Goal: Information Seeking & Learning: Find specific fact

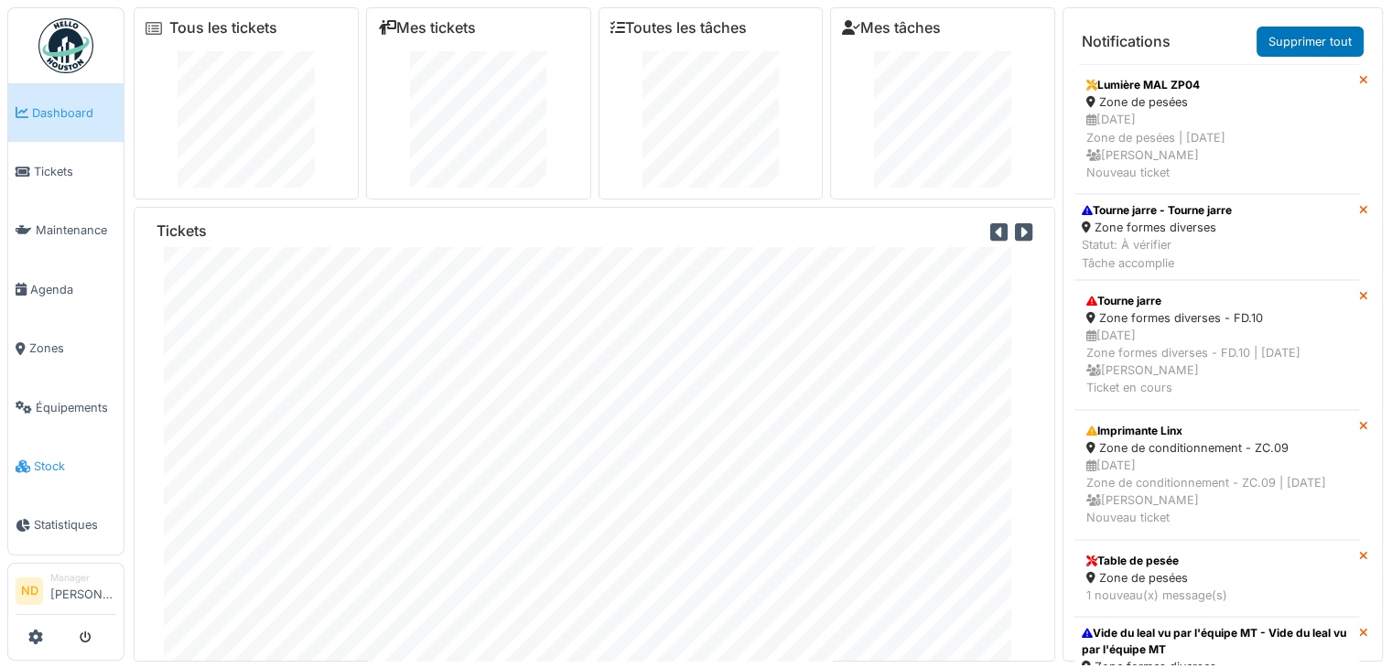
click at [57, 458] on span "Stock" at bounding box center [75, 466] width 82 height 17
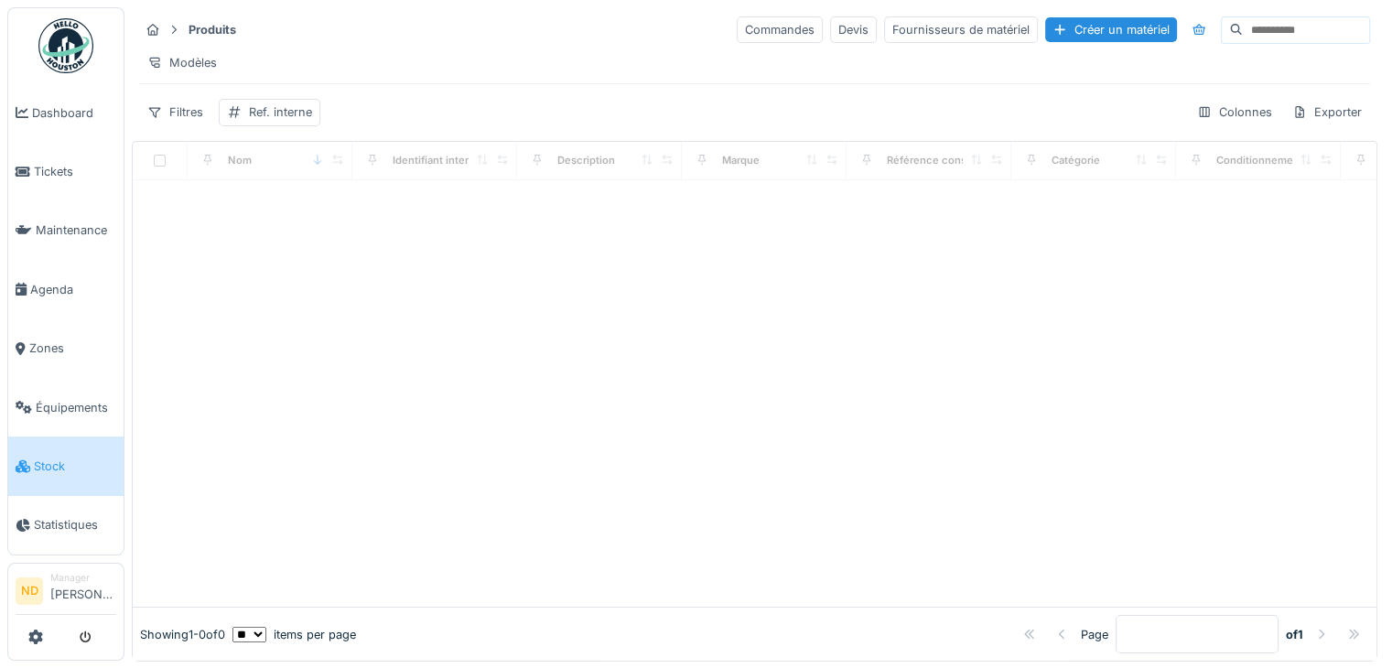
click at [1243, 32] on input at bounding box center [1306, 30] width 126 height 26
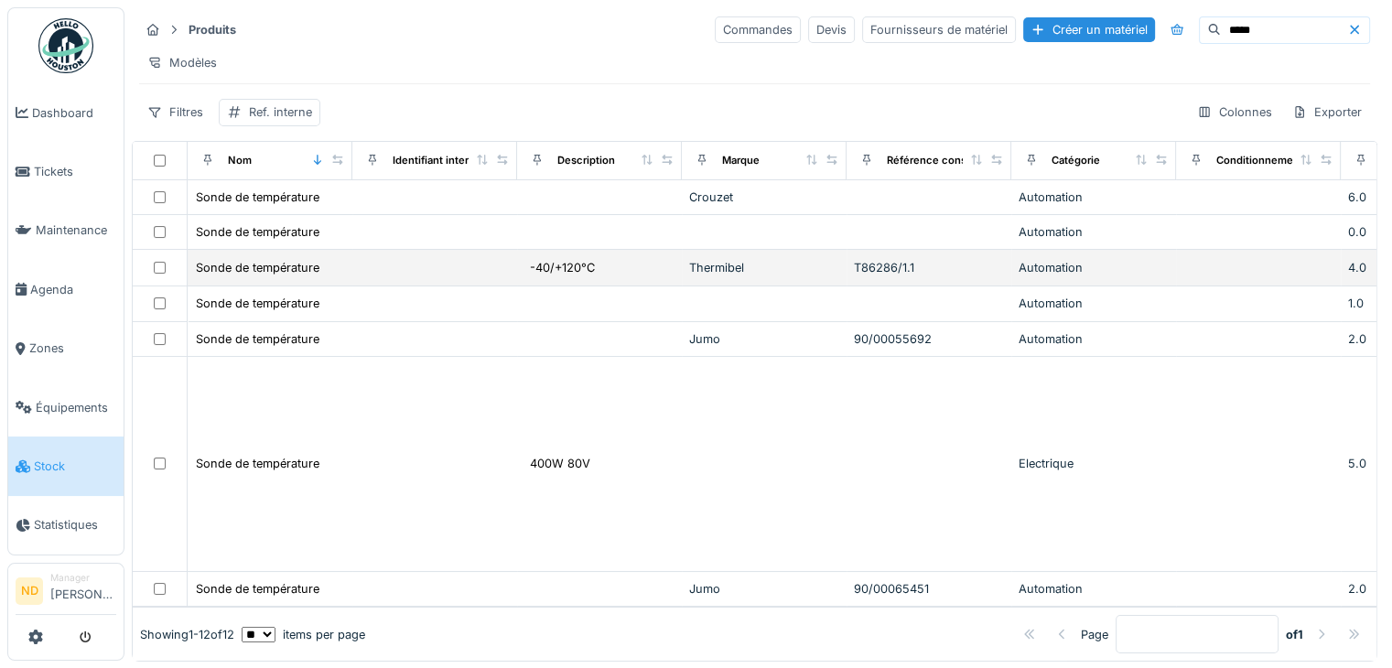
click at [348, 274] on td "Sonde de température" at bounding box center [270, 268] width 165 height 37
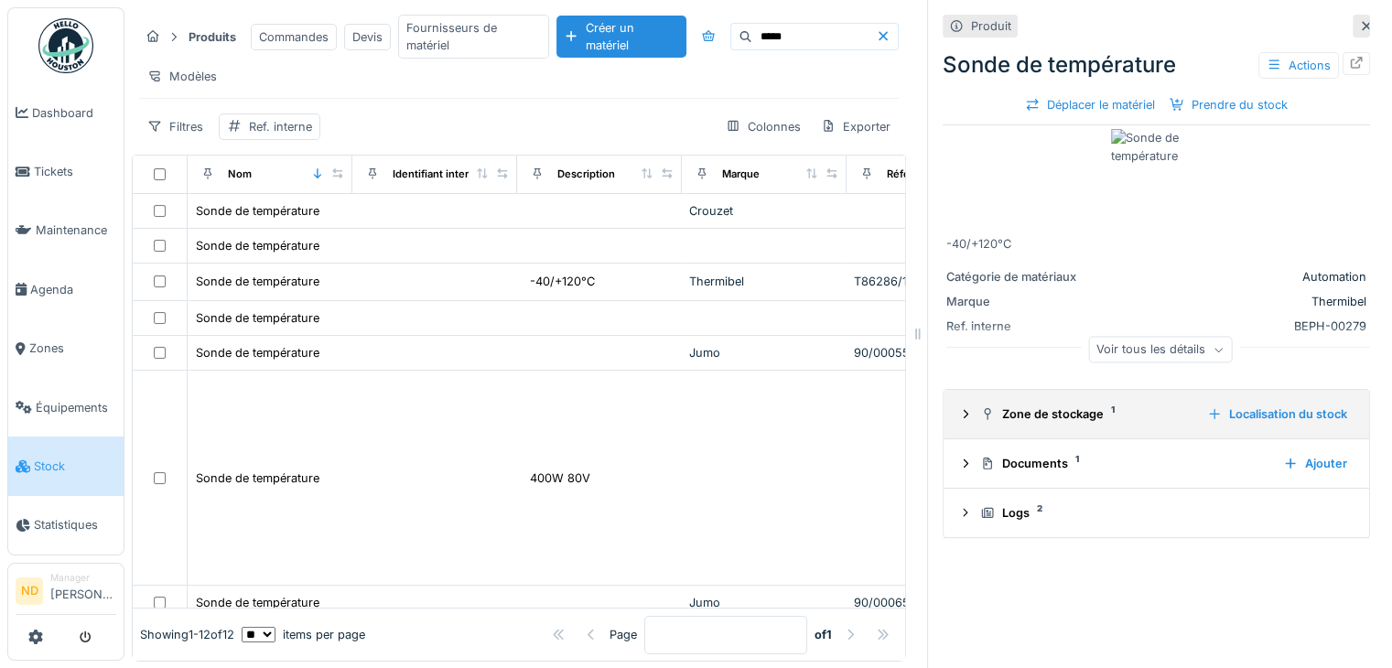
click at [964, 417] on icon at bounding box center [966, 414] width 5 height 8
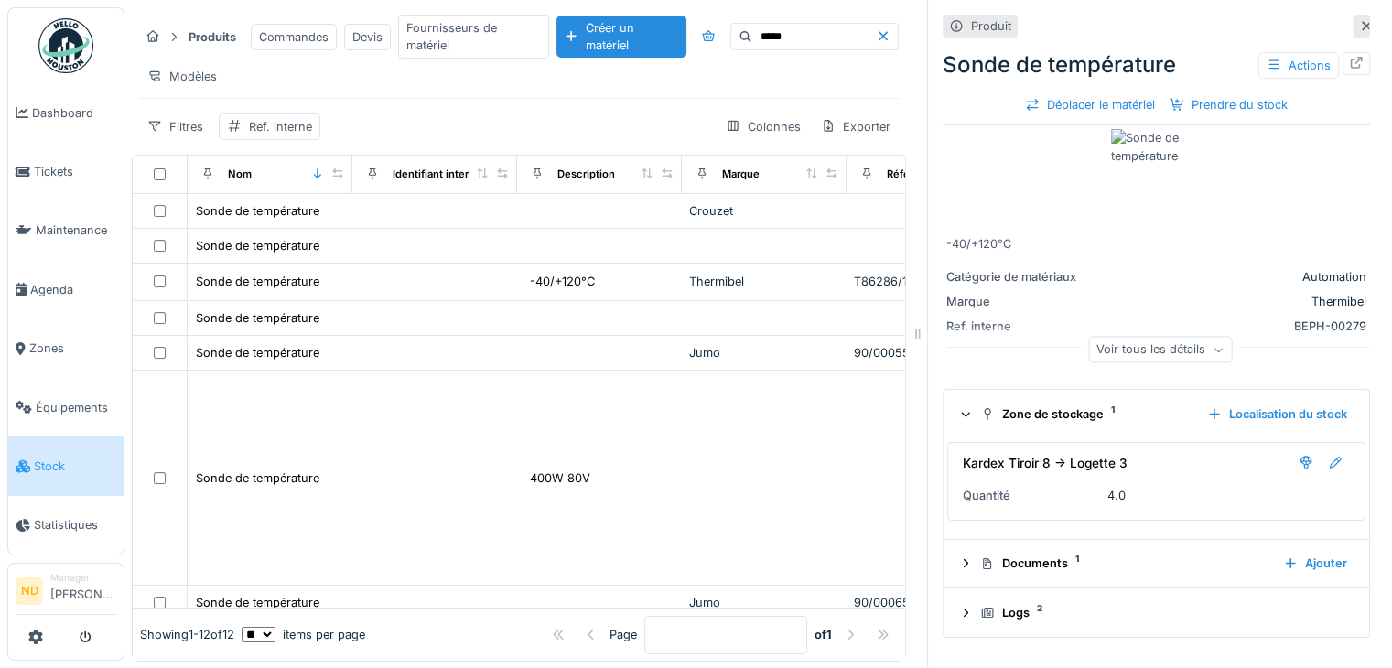
click at [962, 417] on icon at bounding box center [966, 415] width 8 height 5
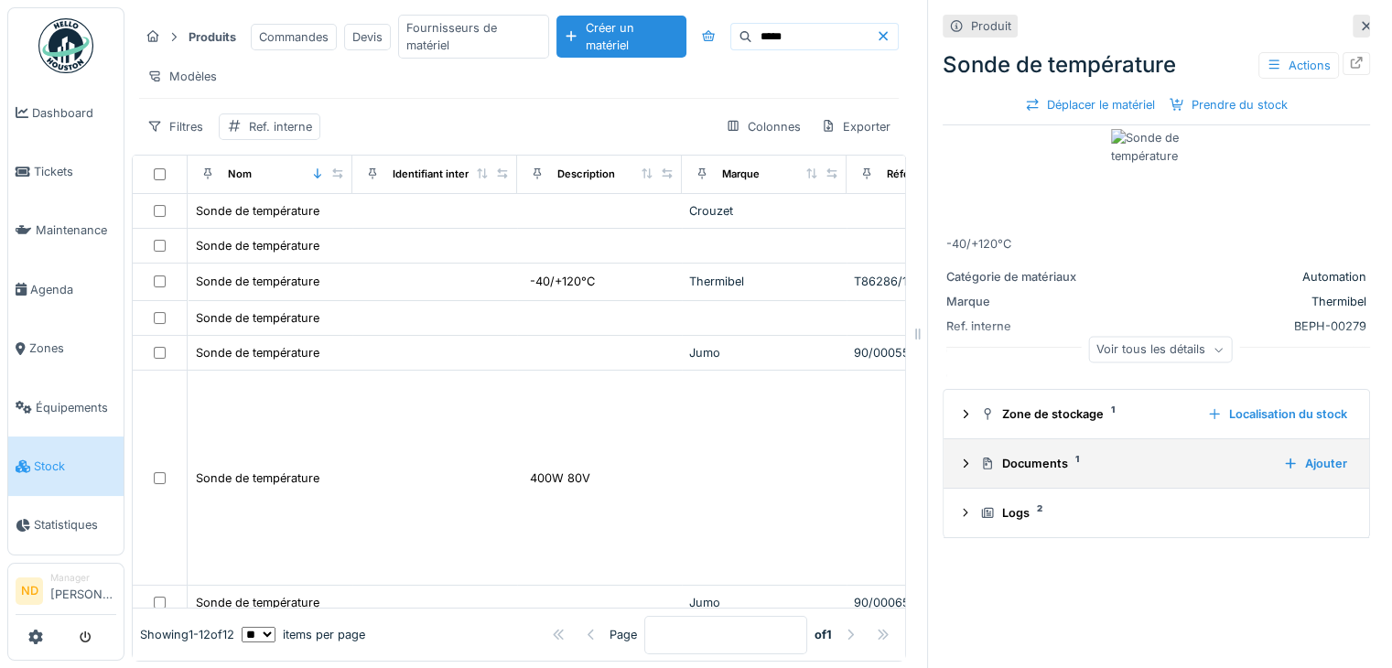
click at [951, 478] on summary "Documents 1 Ajouter" at bounding box center [1156, 464] width 411 height 34
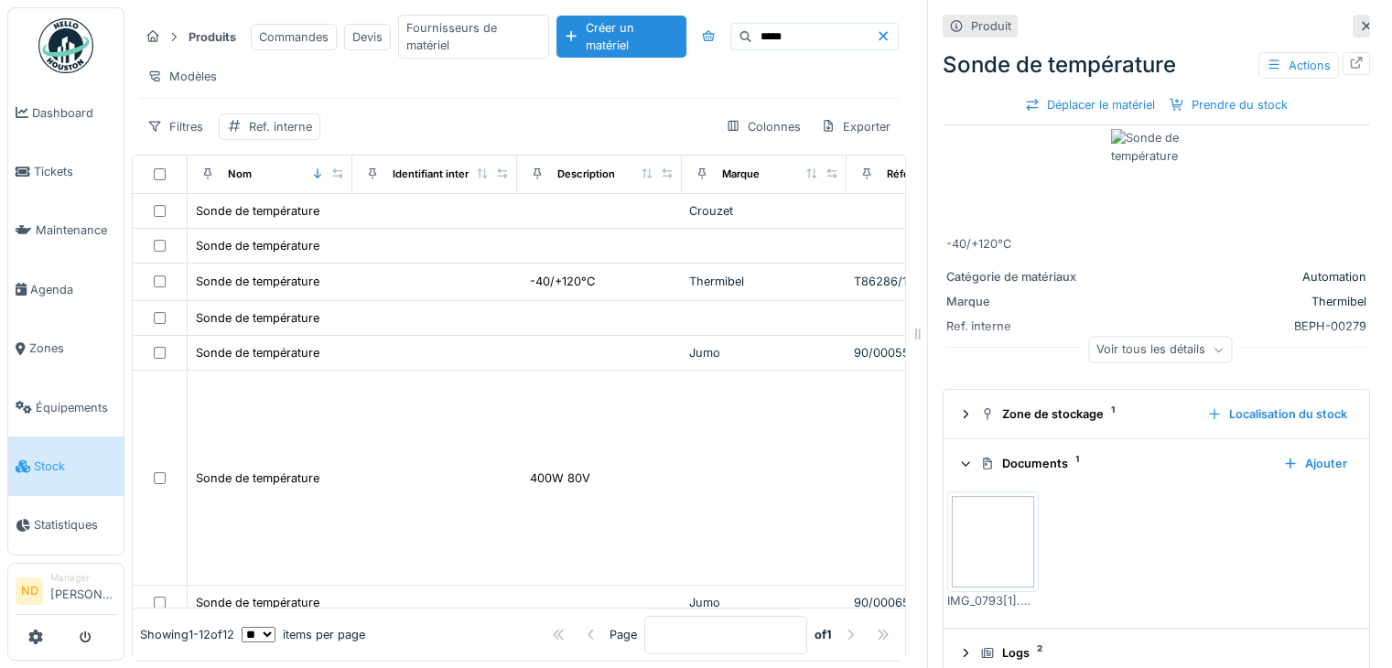
click at [974, 545] on img at bounding box center [993, 542] width 82 height 92
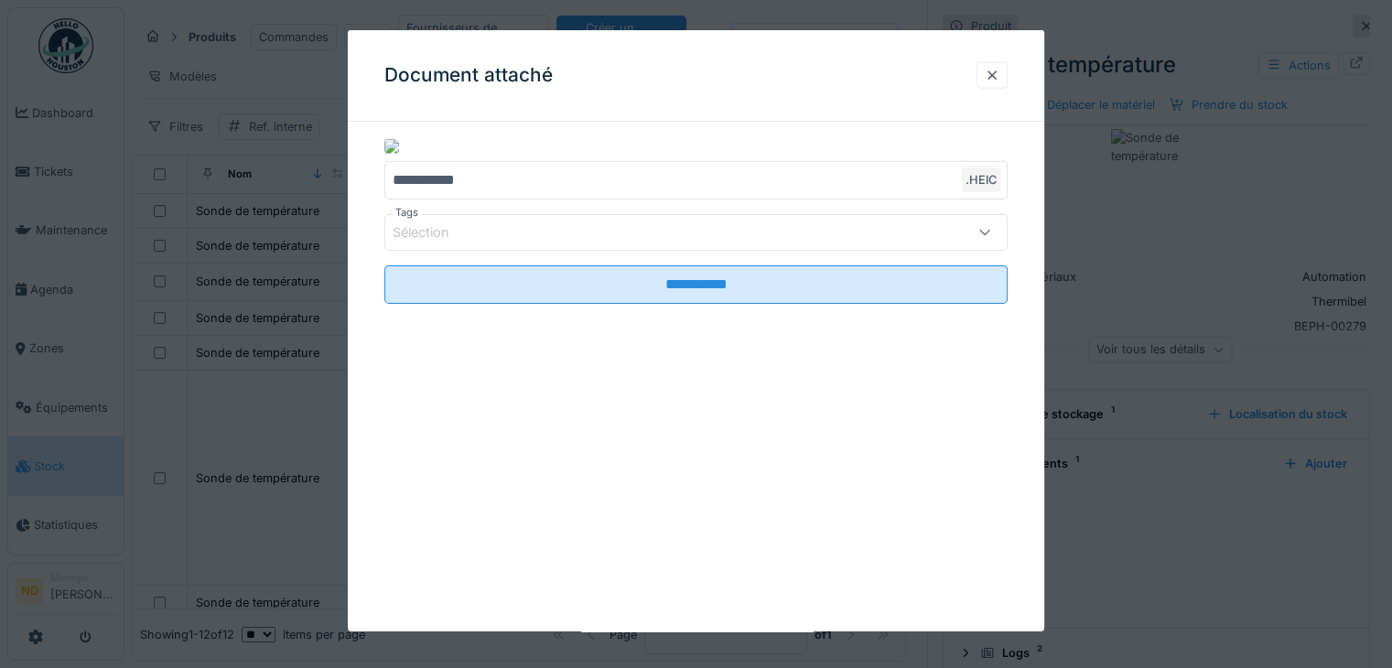
click at [706, 201] on fieldset "**********" at bounding box center [695, 236] width 623 height 165
click at [982, 234] on div at bounding box center [985, 232] width 44 height 35
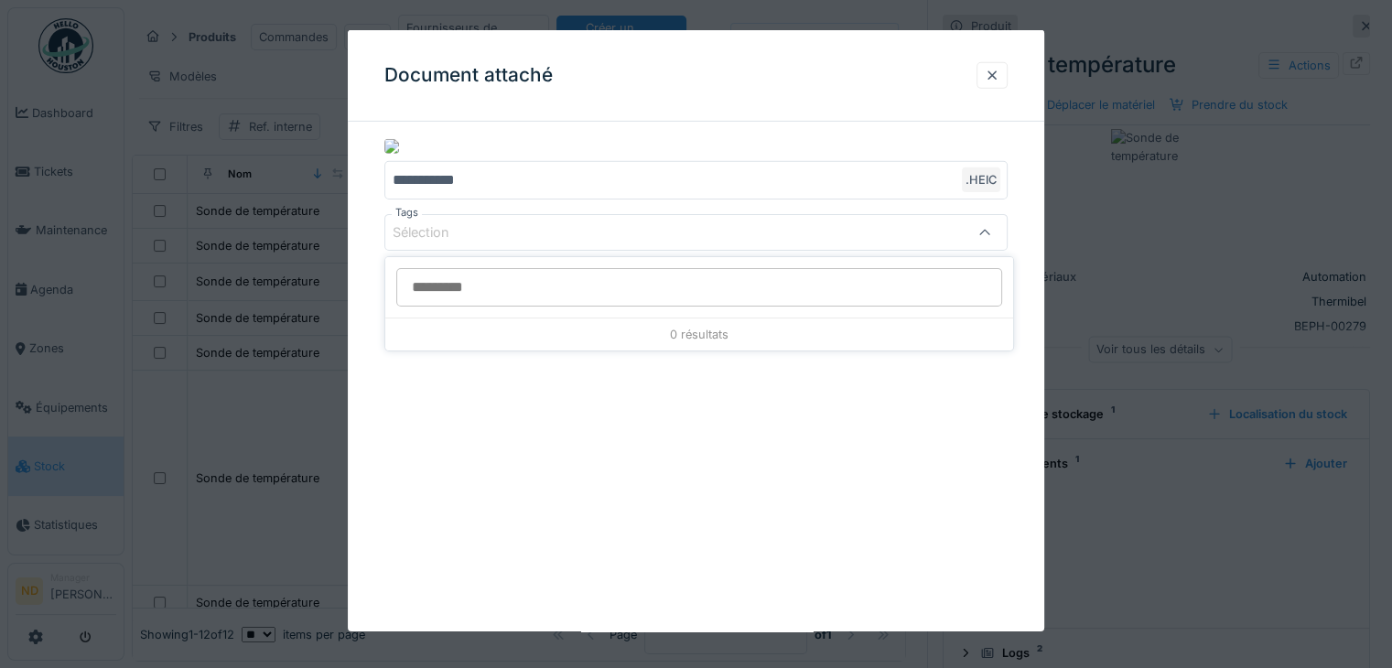
click at [982, 234] on div at bounding box center [985, 232] width 44 height 35
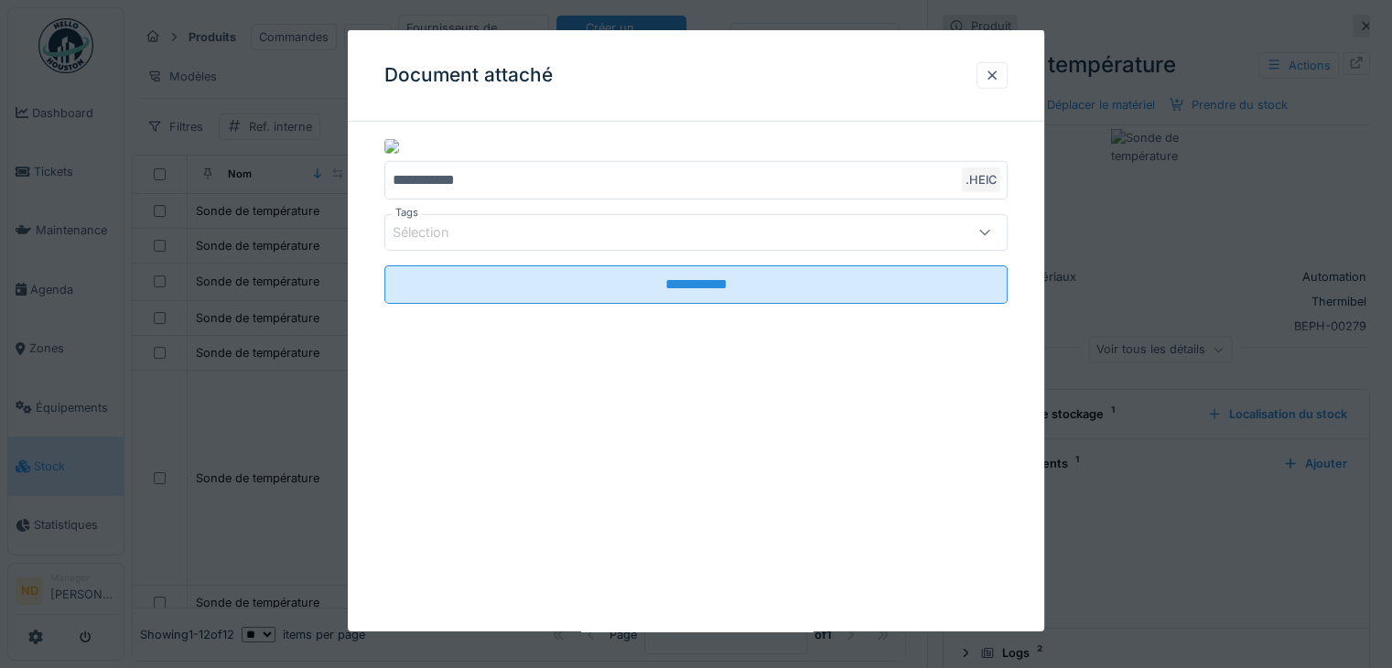
click at [465, 166] on input "**********" at bounding box center [695, 180] width 623 height 38
click at [390, 146] on img at bounding box center [391, 145] width 15 height 15
click at [988, 75] on div at bounding box center [992, 75] width 31 height 27
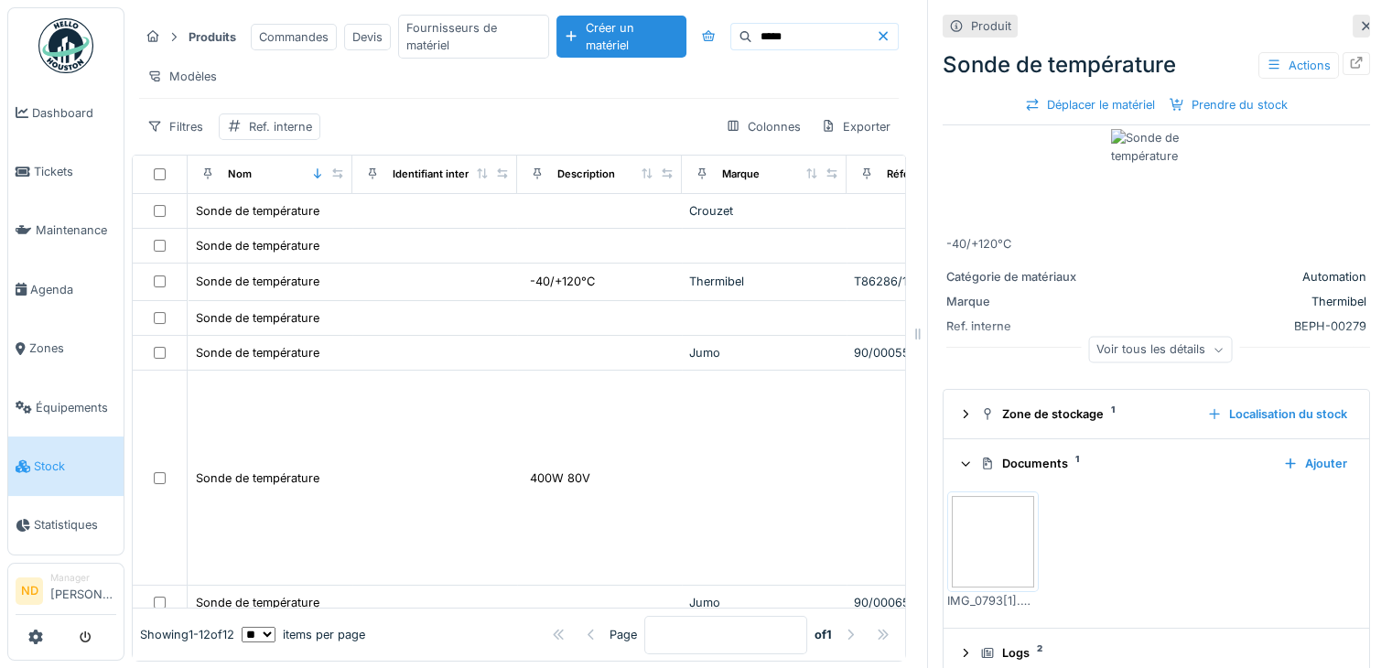
click at [1129, 143] on img at bounding box center [1157, 175] width 92 height 92
click at [1111, 147] on img at bounding box center [1157, 175] width 92 height 92
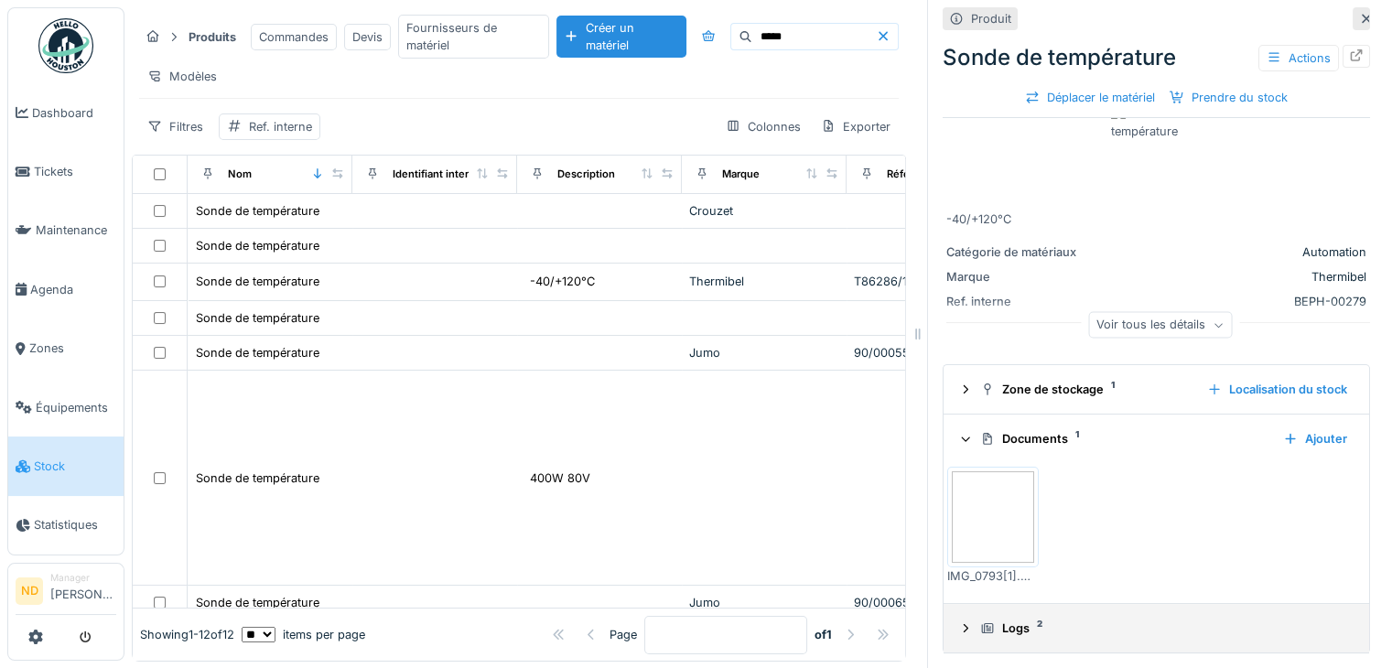
click at [964, 630] on icon at bounding box center [966, 628] width 5 height 8
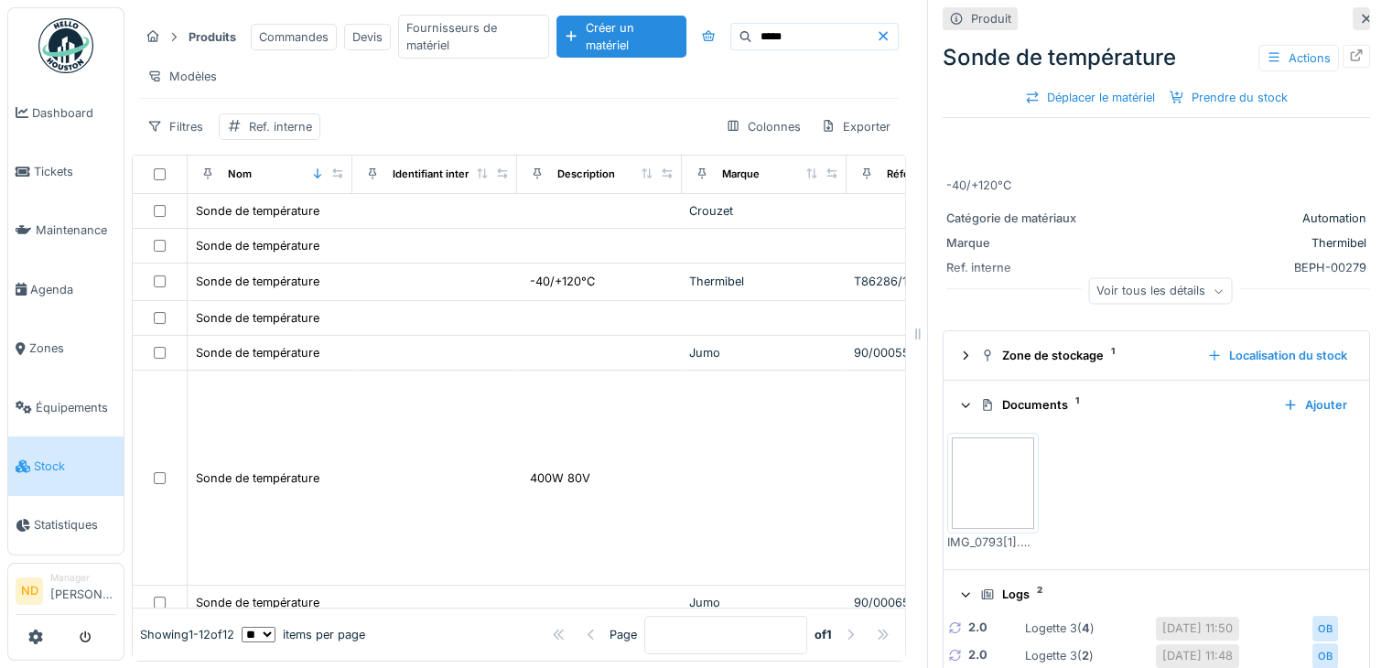
scroll to position [88, 0]
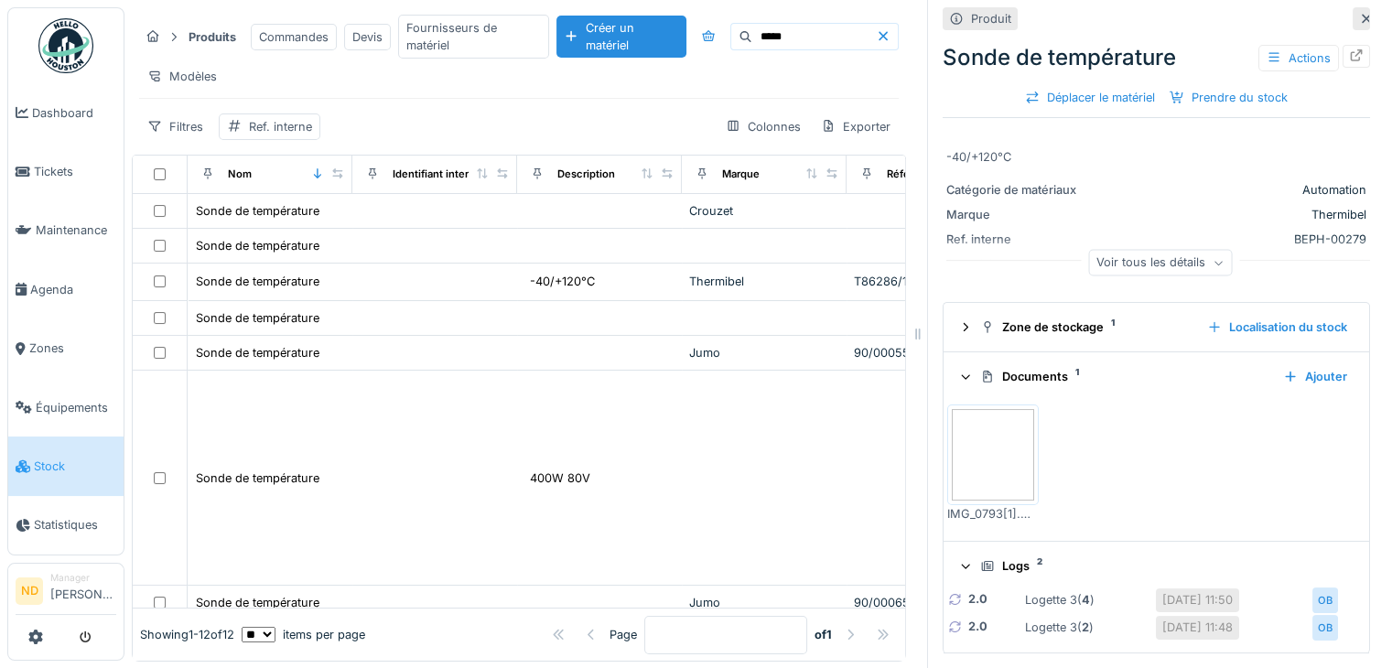
click at [1359, 13] on icon at bounding box center [1366, 19] width 15 height 12
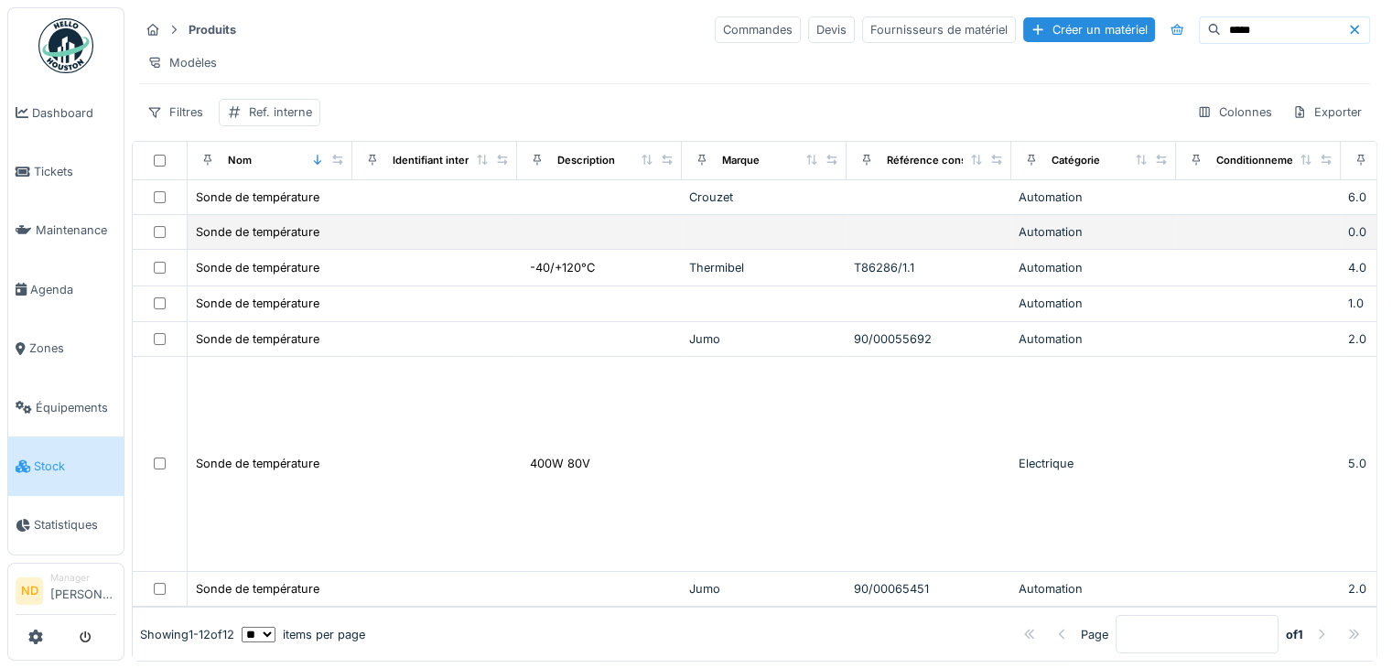
click at [772, 240] on td at bounding box center [764, 232] width 165 height 35
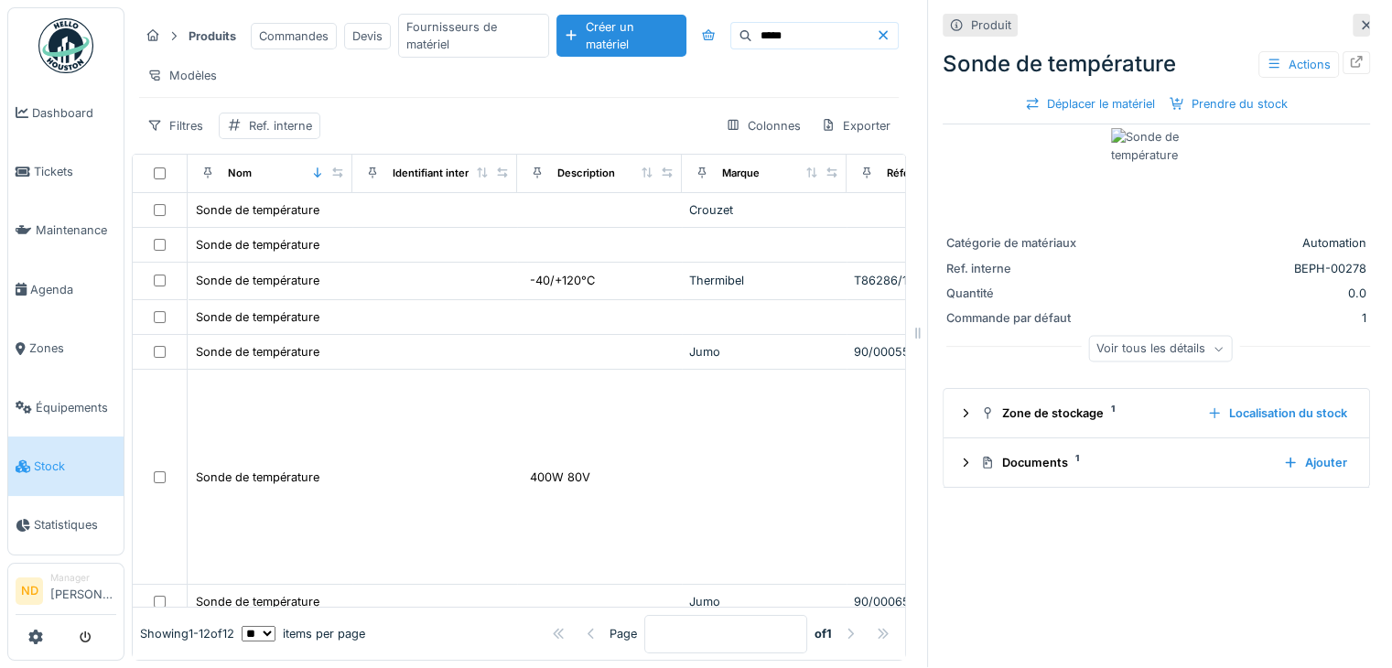
scroll to position [15, 0]
click at [1161, 336] on div "Voir tous les détails" at bounding box center [1160, 349] width 144 height 27
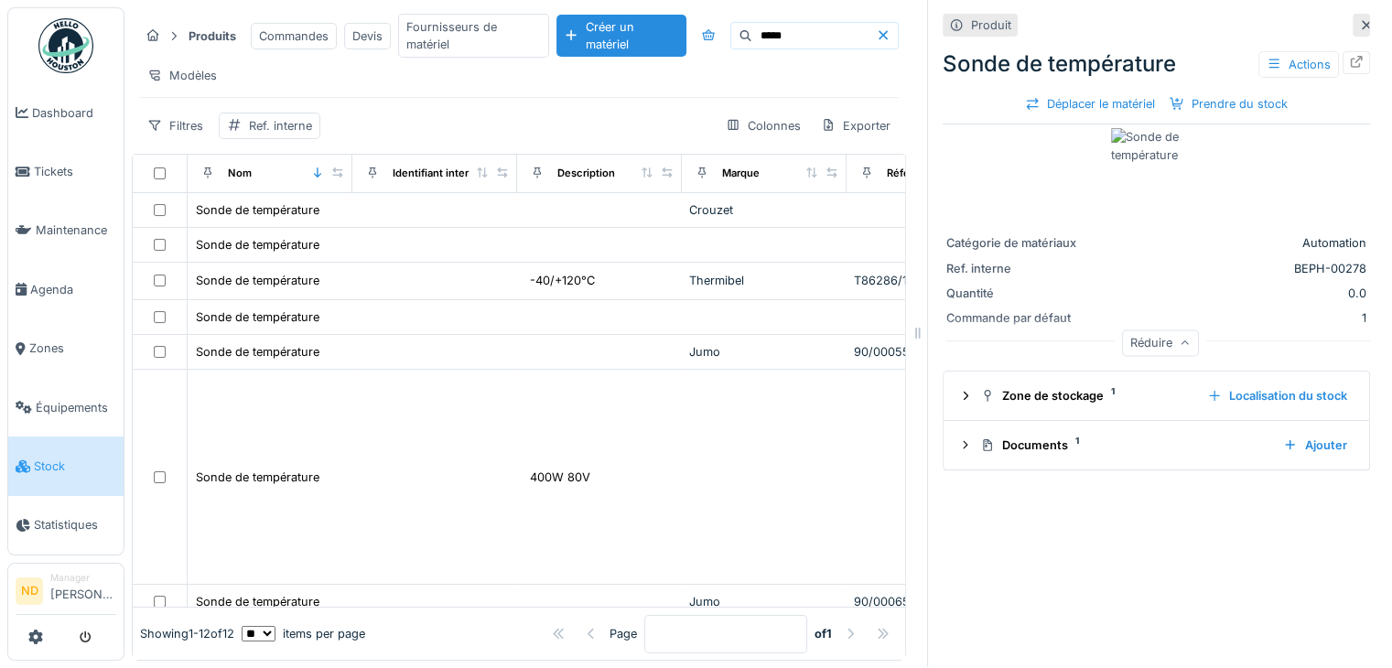
click at [1161, 334] on div "Réduire" at bounding box center [1160, 343] width 77 height 27
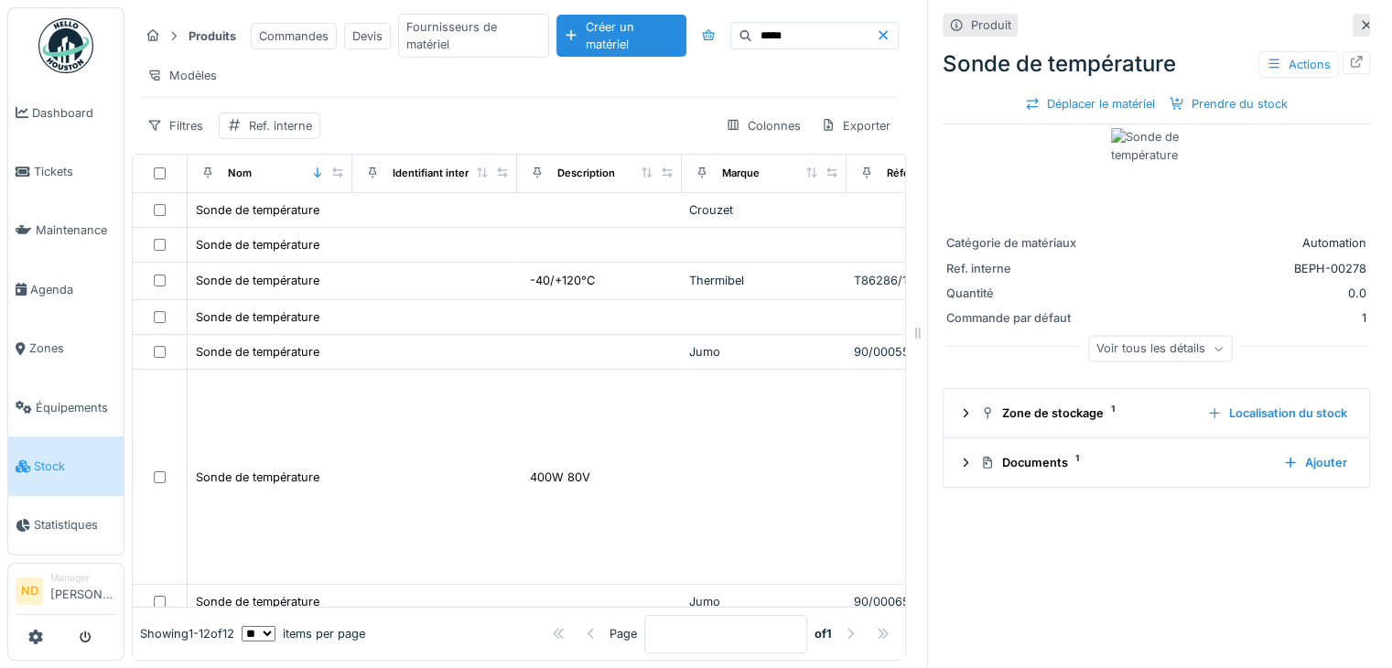
click at [1111, 128] on img at bounding box center [1157, 174] width 92 height 92
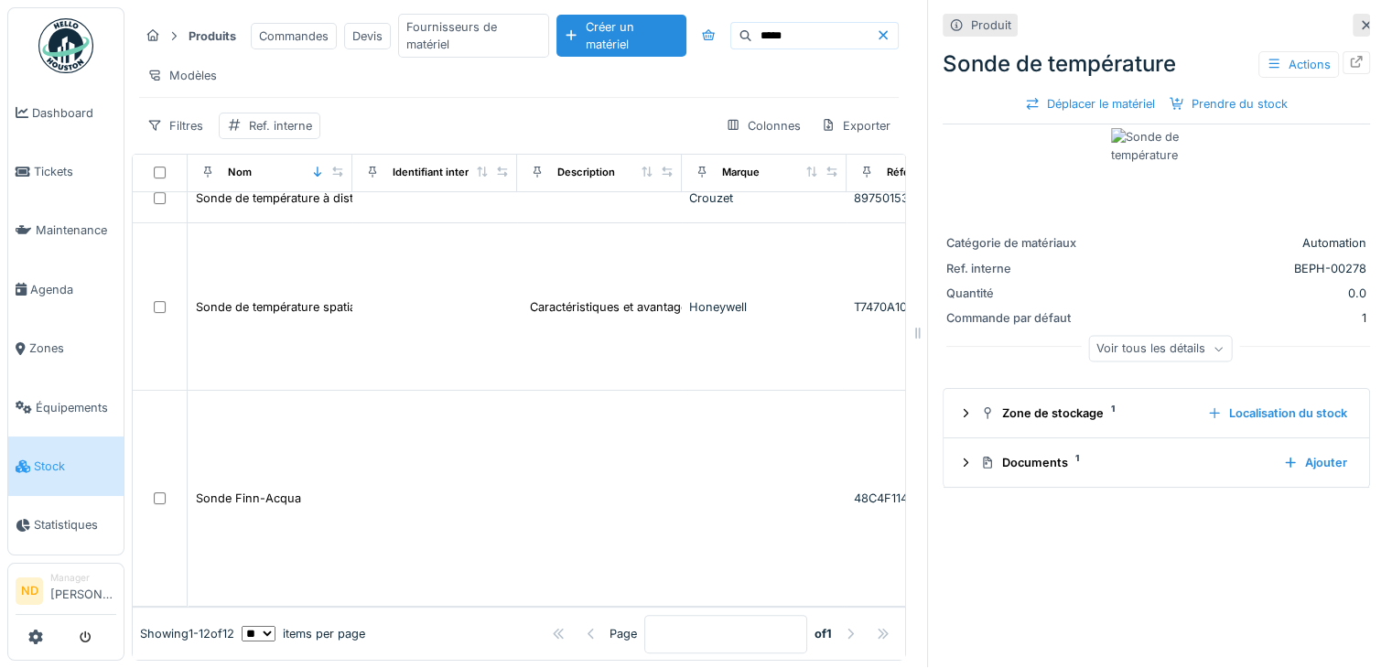
scroll to position [552, 0]
click at [1353, 14] on div at bounding box center [1361, 25] width 17 height 23
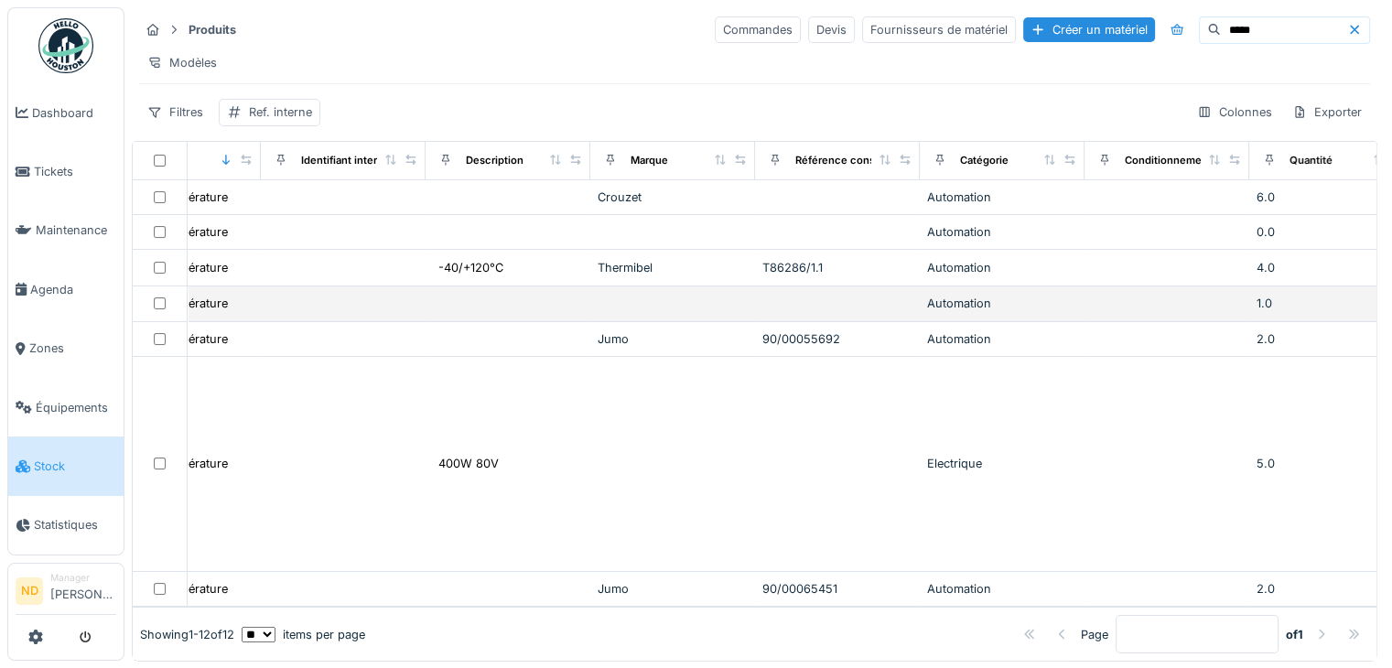
click at [593, 317] on td at bounding box center [672, 304] width 165 height 35
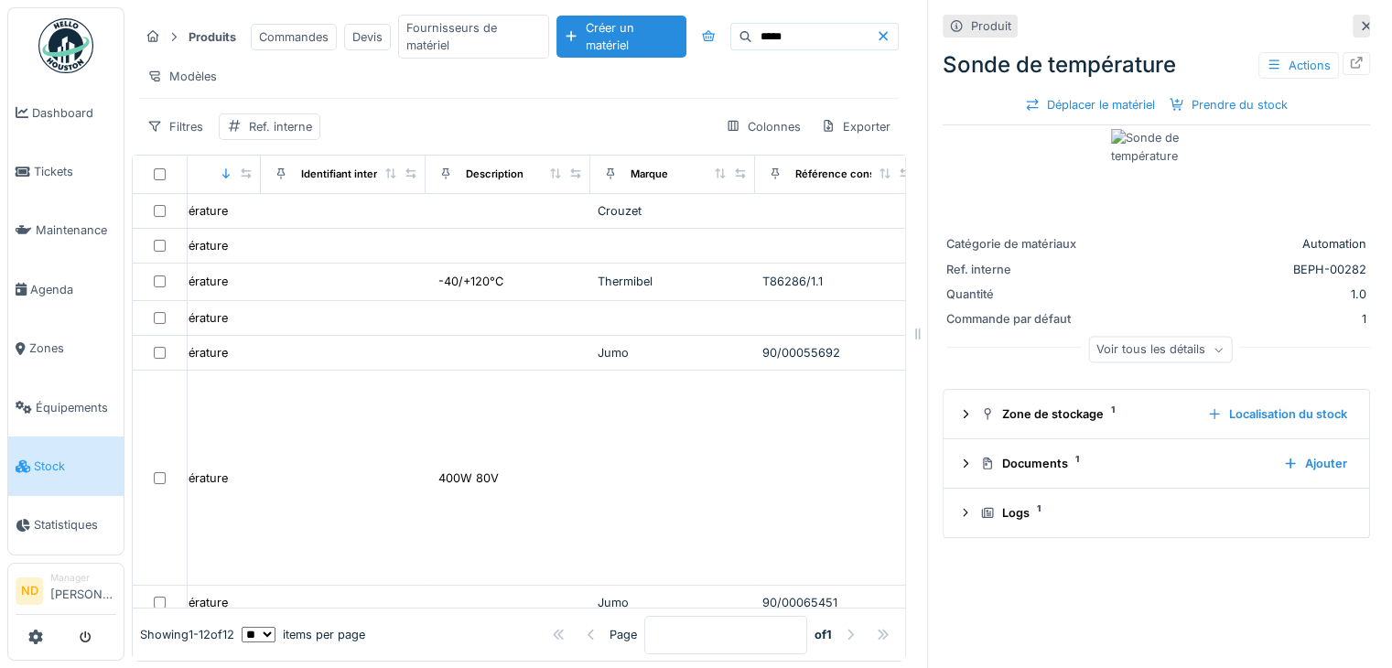
scroll to position [15, 0]
drag, startPoint x: 1229, startPoint y: 158, endPoint x: 1238, endPoint y: 140, distance: 20.5
click at [1238, 140] on div at bounding box center [1157, 174] width 420 height 92
click at [1111, 128] on img at bounding box center [1157, 174] width 92 height 92
click at [1359, 17] on div at bounding box center [1366, 24] width 15 height 17
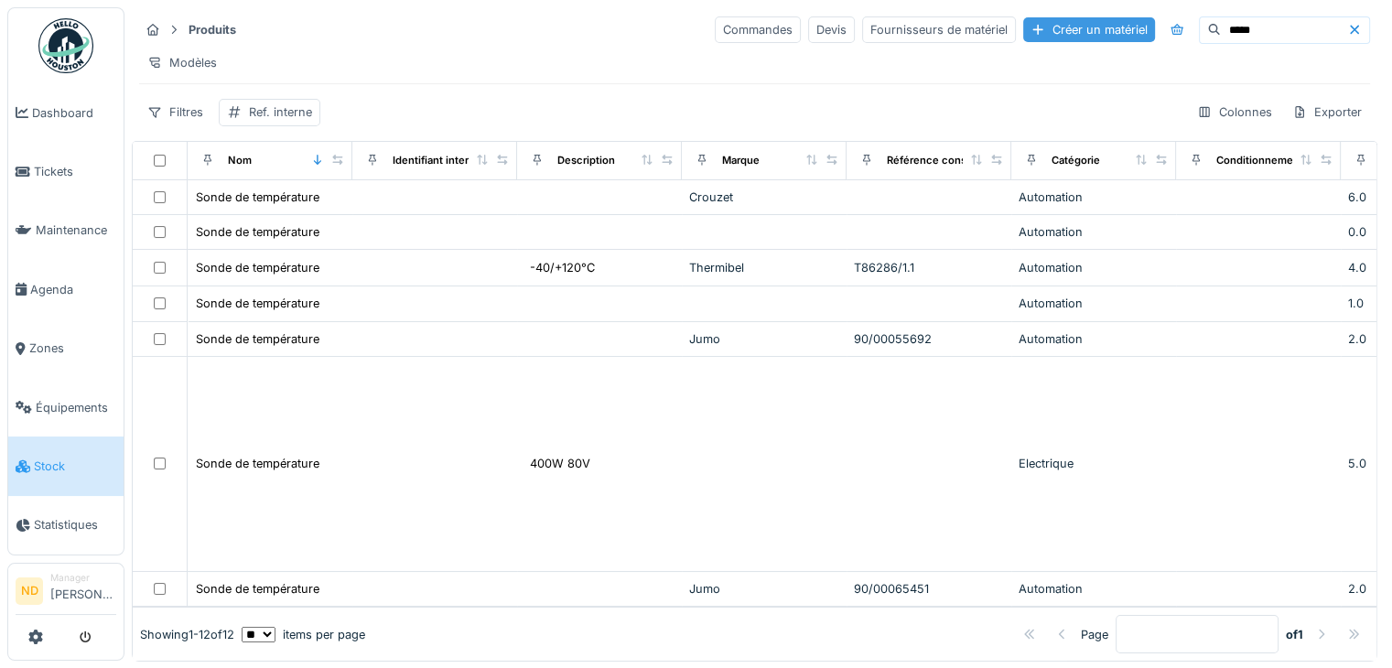
drag, startPoint x: 1221, startPoint y: 35, endPoint x: 1001, endPoint y: 27, distance: 220.8
click at [1001, 27] on div "Commandes Devis Fournisseurs de matériel Créer un matériel *****" at bounding box center [1042, 29] width 655 height 27
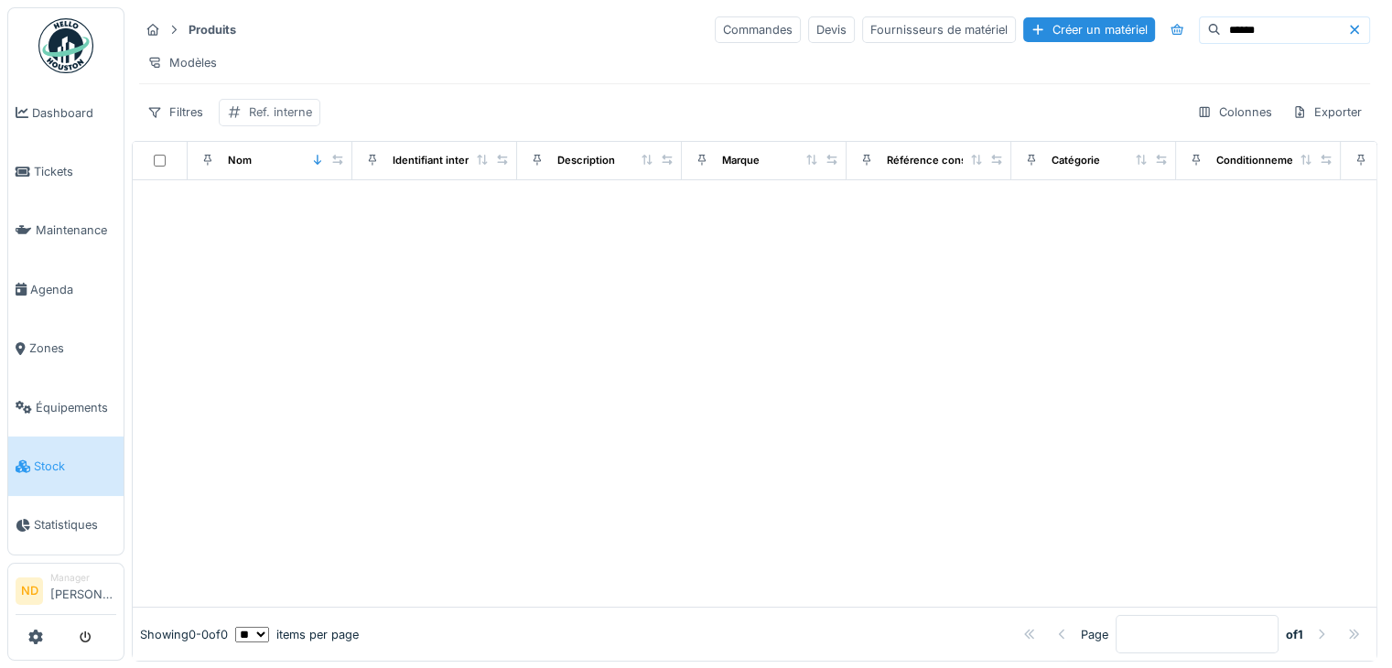
click at [264, 121] on div "Ref. interne" at bounding box center [280, 111] width 63 height 17
click at [427, 214] on icon at bounding box center [425, 212] width 9 height 9
click at [716, 123] on div "Filtres Ref. interne Colonnes Exporter" at bounding box center [754, 112] width 1231 height 27
click at [1242, 28] on input "******" at bounding box center [1284, 30] width 126 height 26
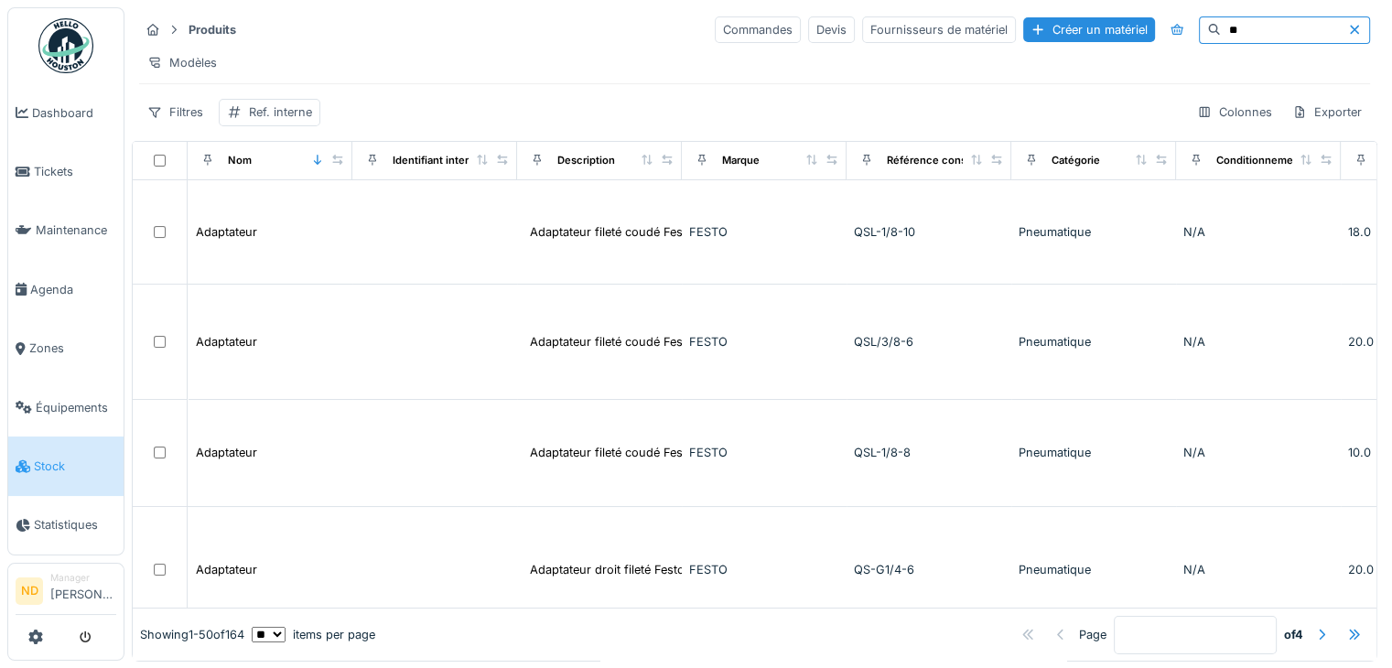
type input "*"
